Goal: Task Accomplishment & Management: Use online tool/utility

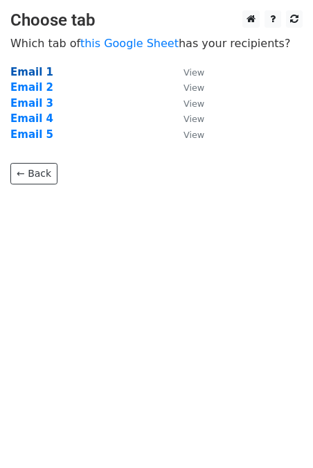
click at [26, 66] on strong "Email 1" at bounding box center [31, 72] width 43 height 12
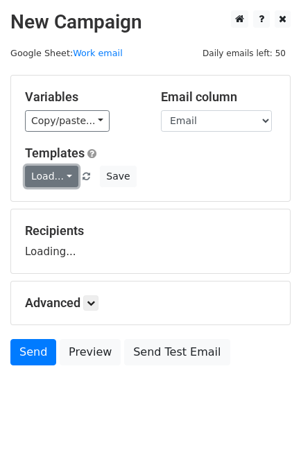
click at [46, 175] on link "Load..." at bounding box center [51, 176] width 53 height 21
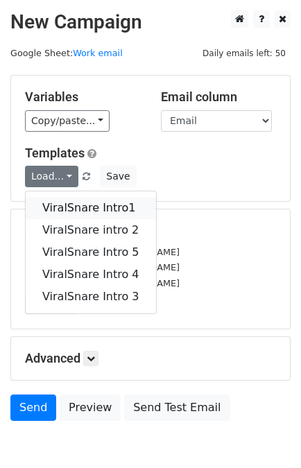
click at [69, 208] on link "ViralSnare Intro1" at bounding box center [91, 208] width 130 height 22
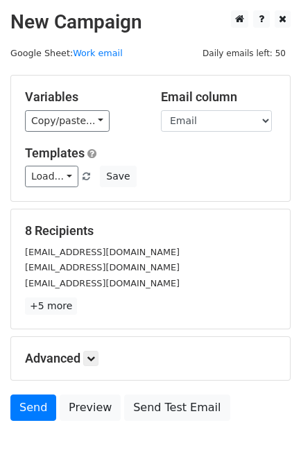
scroll to position [68, 0]
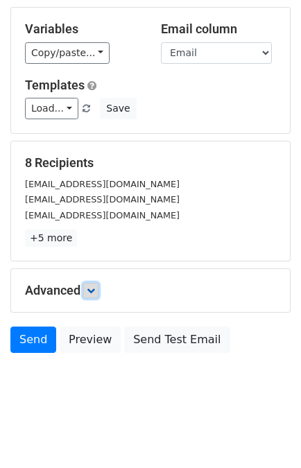
click at [90, 287] on icon at bounding box center [91, 290] width 8 height 8
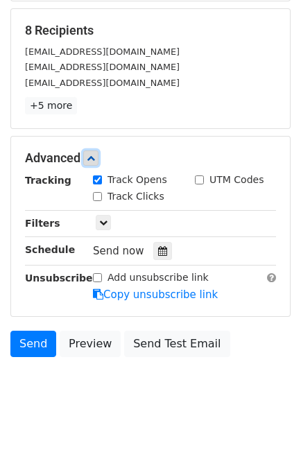
scroll to position [203, 0]
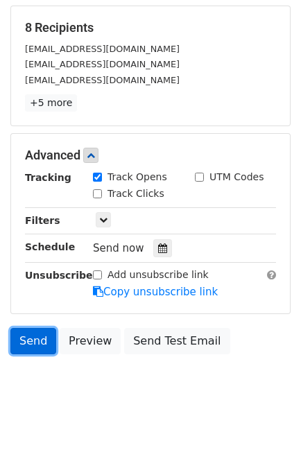
click at [29, 328] on link "Send" at bounding box center [33, 341] width 46 height 26
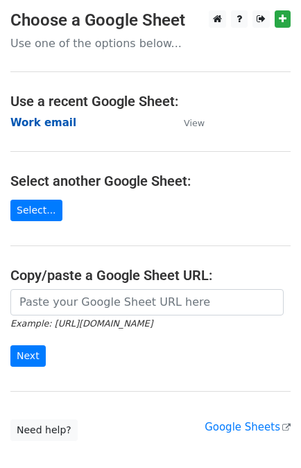
click at [46, 121] on strong "Work email" at bounding box center [43, 122] width 66 height 12
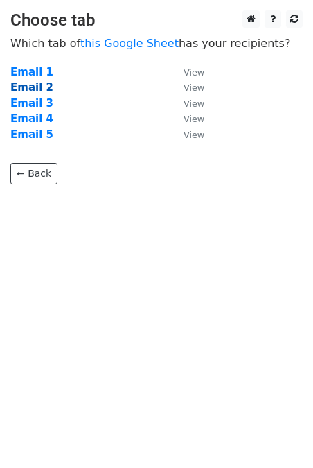
click at [33, 89] on strong "Email 2" at bounding box center [31, 87] width 43 height 12
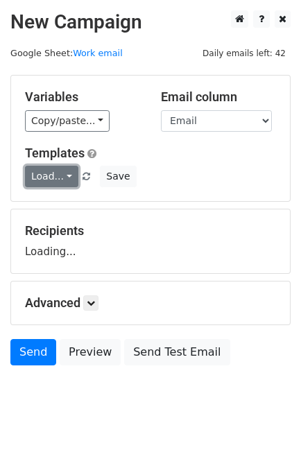
click at [52, 175] on link "Load..." at bounding box center [51, 176] width 53 height 21
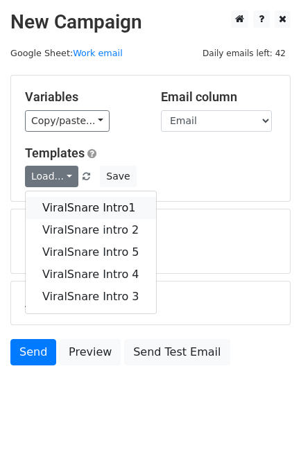
click at [72, 208] on link "ViralSnare Intro1" at bounding box center [91, 208] width 130 height 22
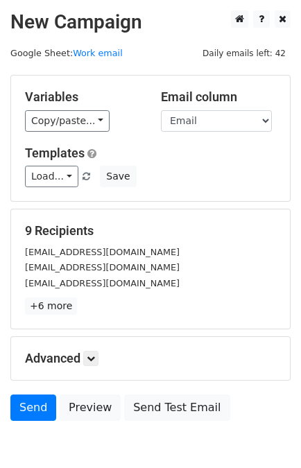
scroll to position [68, 0]
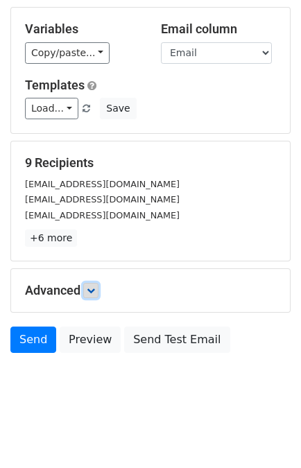
click at [94, 283] on link at bounding box center [90, 290] width 15 height 15
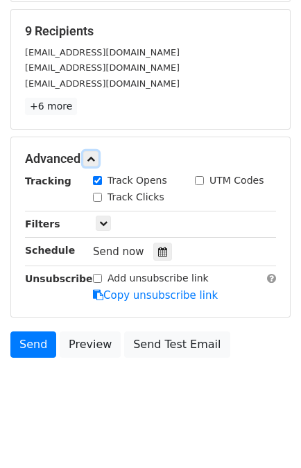
scroll to position [203, 0]
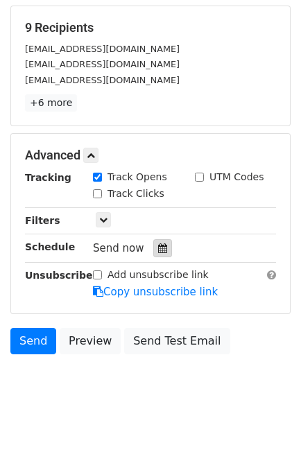
click at [158, 246] on icon at bounding box center [162, 248] width 9 height 10
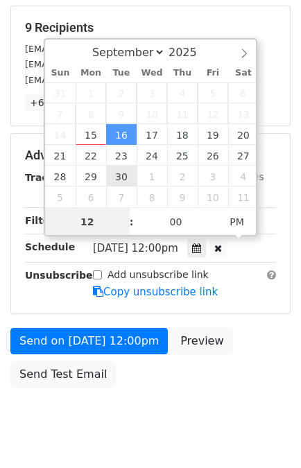
scroll to position [180, 0]
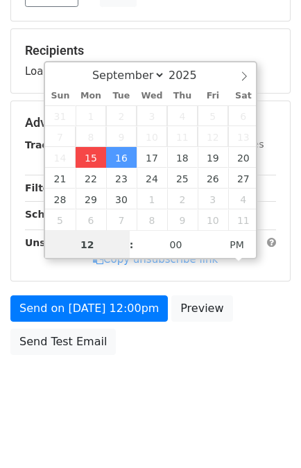
type input "2025-09-15 13:48"
type input "01"
type input "48"
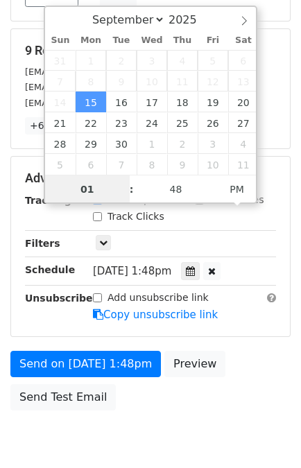
scroll to position [203, 0]
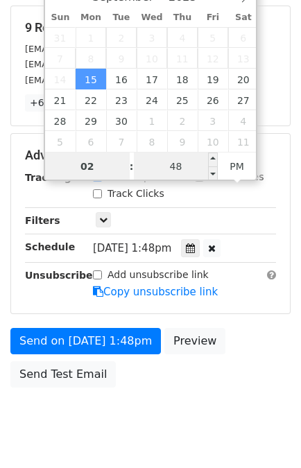
type input "02"
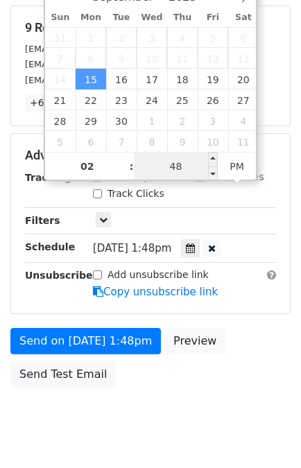
type input "2025-09-15 14:48"
click at [196, 164] on input "48" at bounding box center [176, 166] width 85 height 28
type input "10"
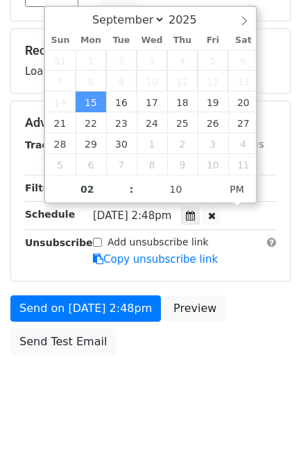
type input "2025-09-15 14:10"
click at [252, 322] on div "Send on Sep 15 at 2:48pm Preview Send Test Email" at bounding box center [150, 328] width 301 height 66
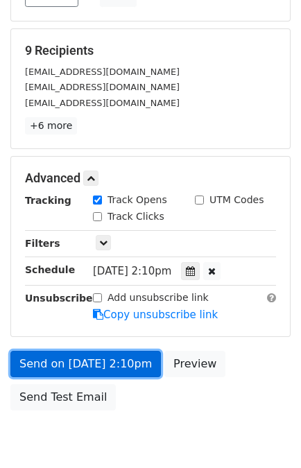
click at [38, 365] on link "Send on Sep 15 at 2:10pm" at bounding box center [85, 363] width 150 height 26
